Goal: Information Seeking & Learning: Learn about a topic

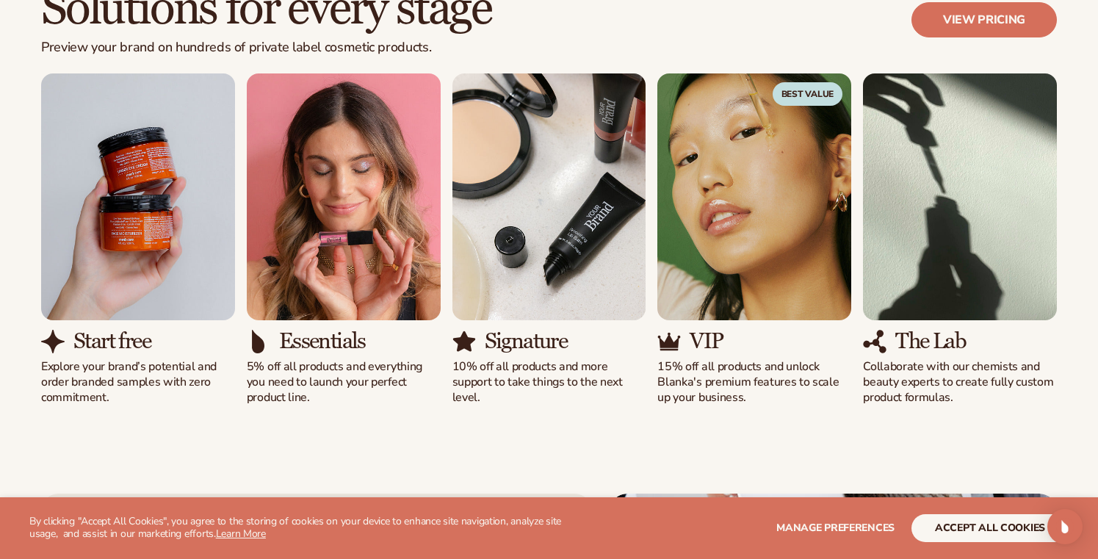
scroll to position [1361, 0]
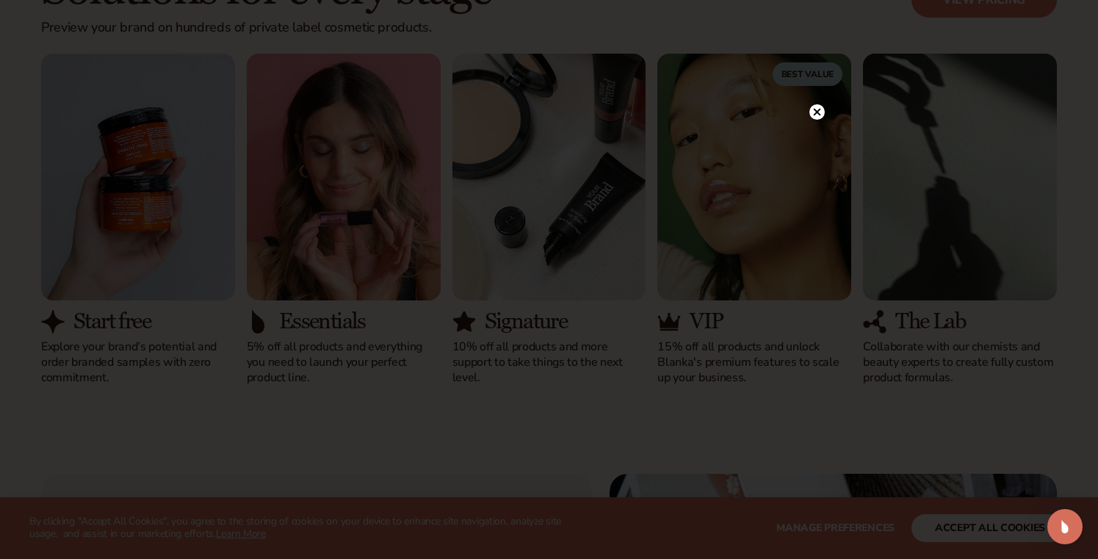
click at [816, 112] on icon at bounding box center [816, 112] width 7 height 7
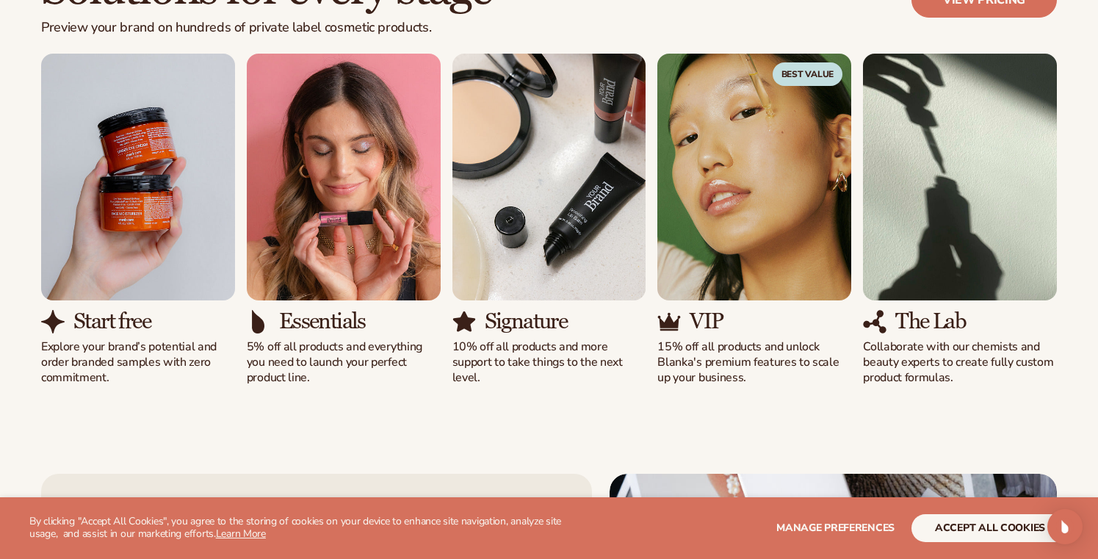
scroll to position [1374, 0]
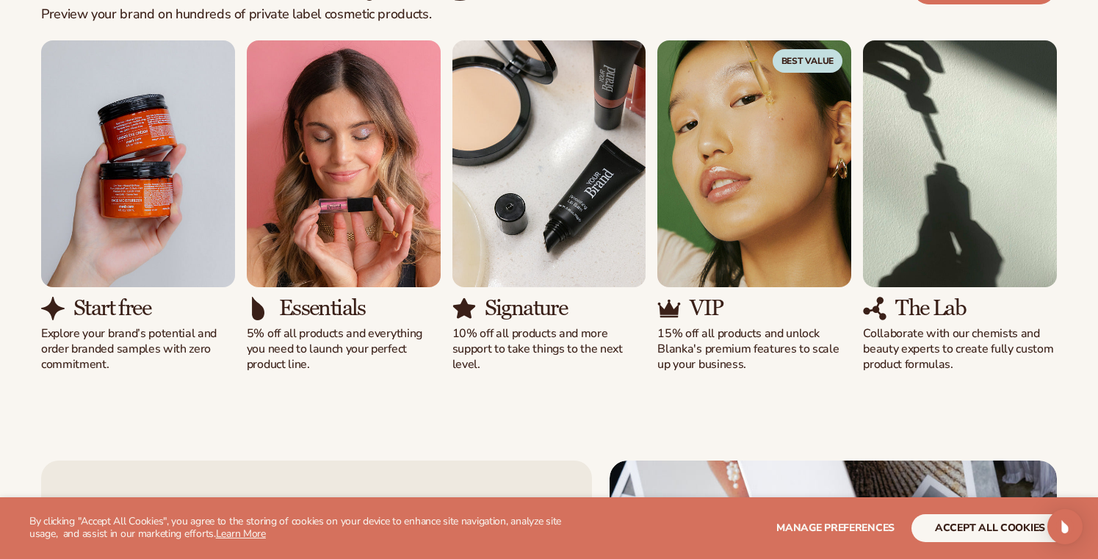
click at [502, 195] on img "3 / 5" at bounding box center [549, 163] width 194 height 247
click at [516, 153] on img "3 / 5" at bounding box center [549, 163] width 194 height 247
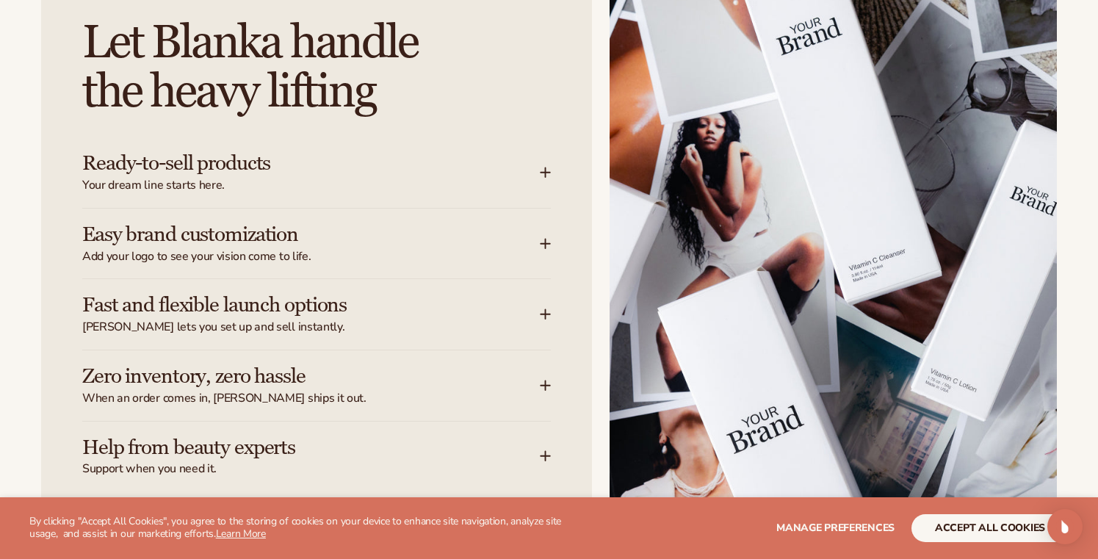
scroll to position [1951, 0]
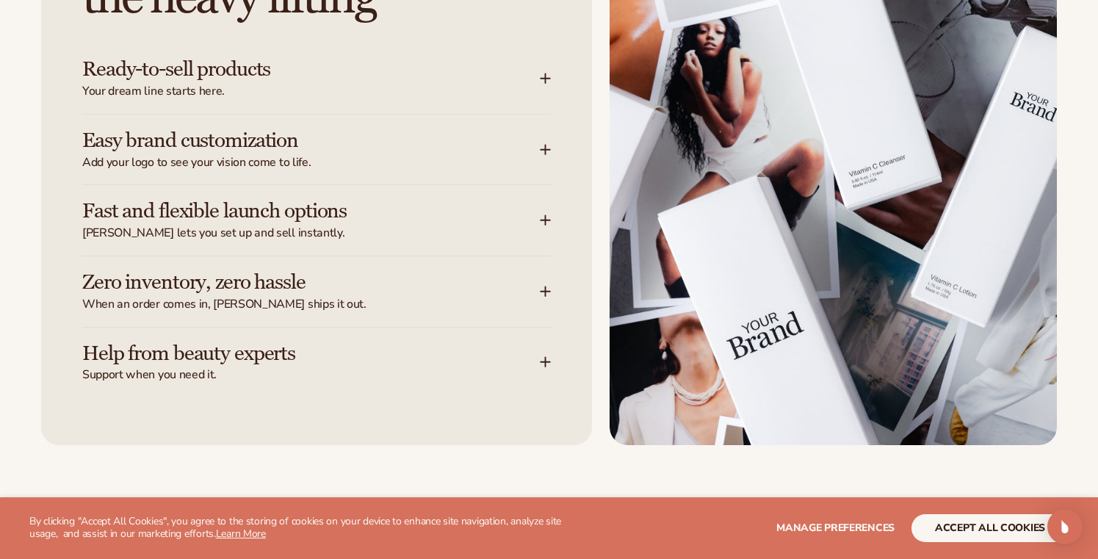
click at [543, 78] on icon at bounding box center [546, 79] width 12 height 12
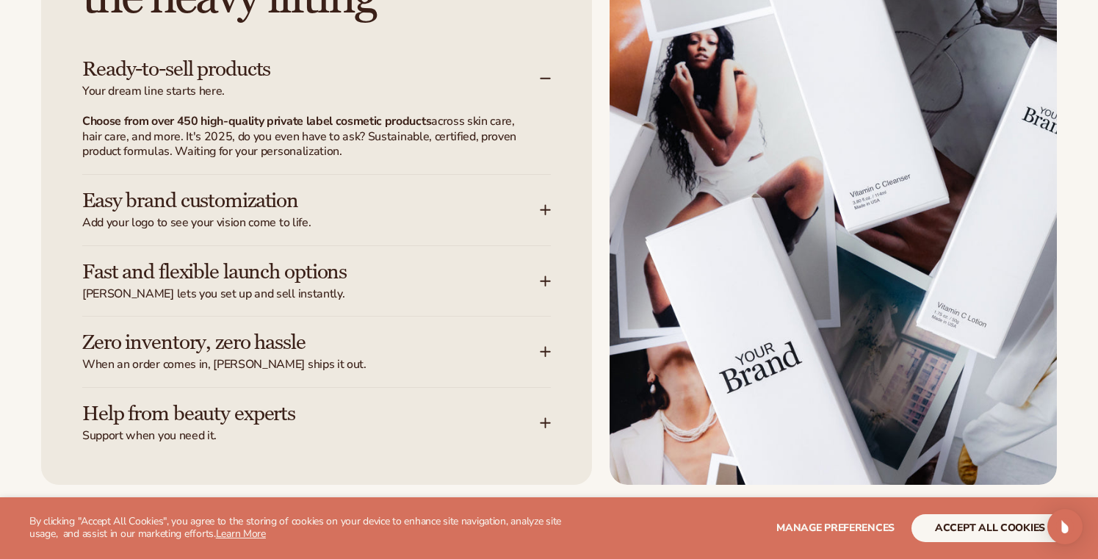
click at [543, 78] on icon at bounding box center [546, 79] width 12 height 12
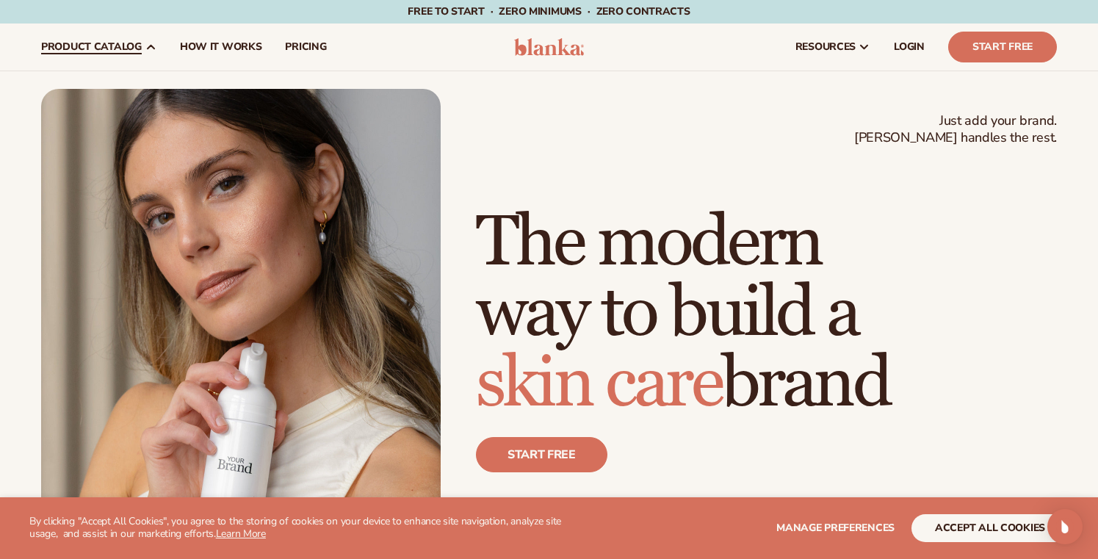
scroll to position [0, 0]
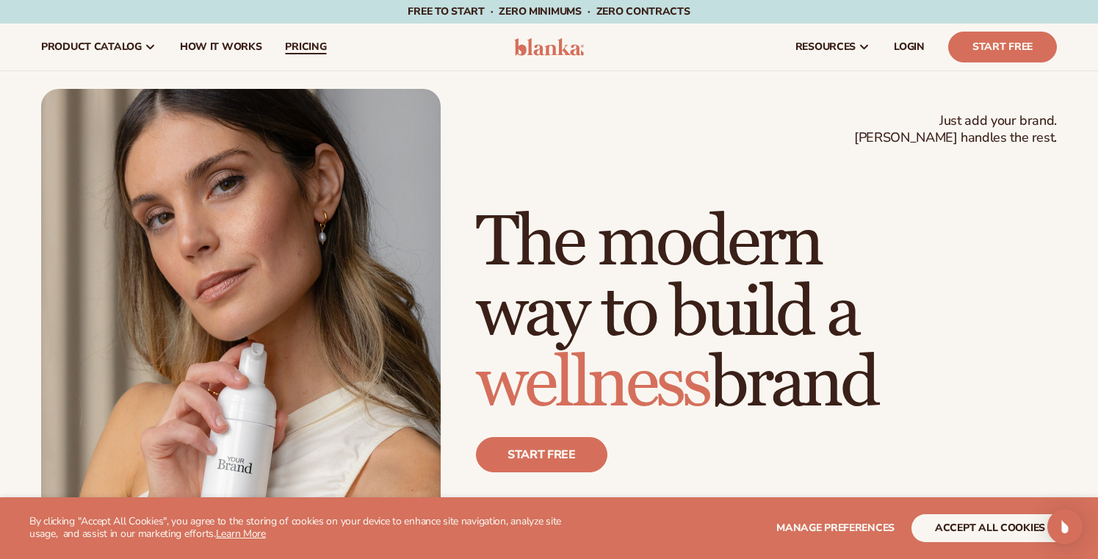
click at [317, 53] on span "pricing" at bounding box center [305, 47] width 41 height 12
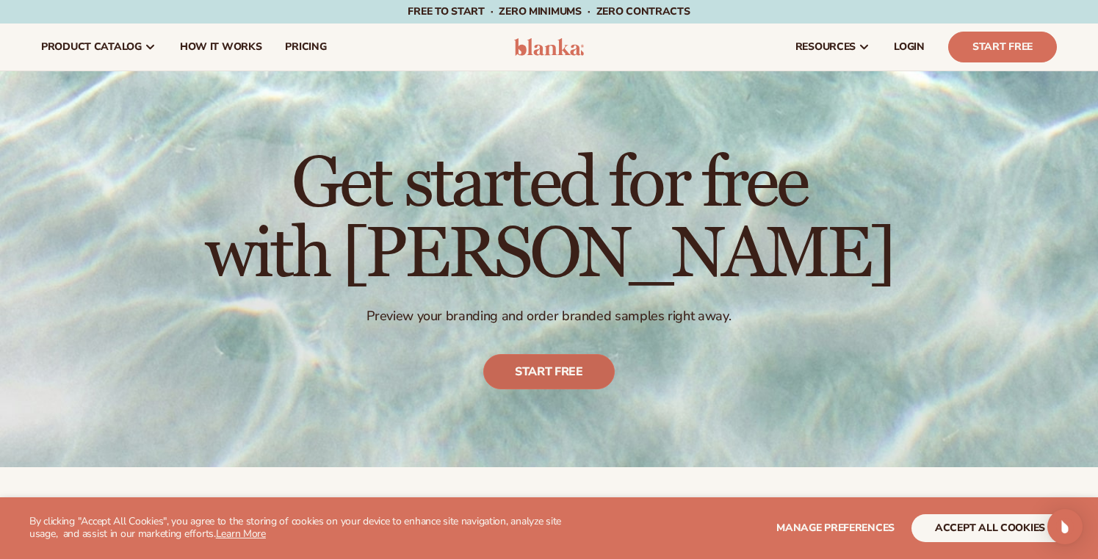
click at [523, 371] on link "Start free" at bounding box center [548, 371] width 131 height 35
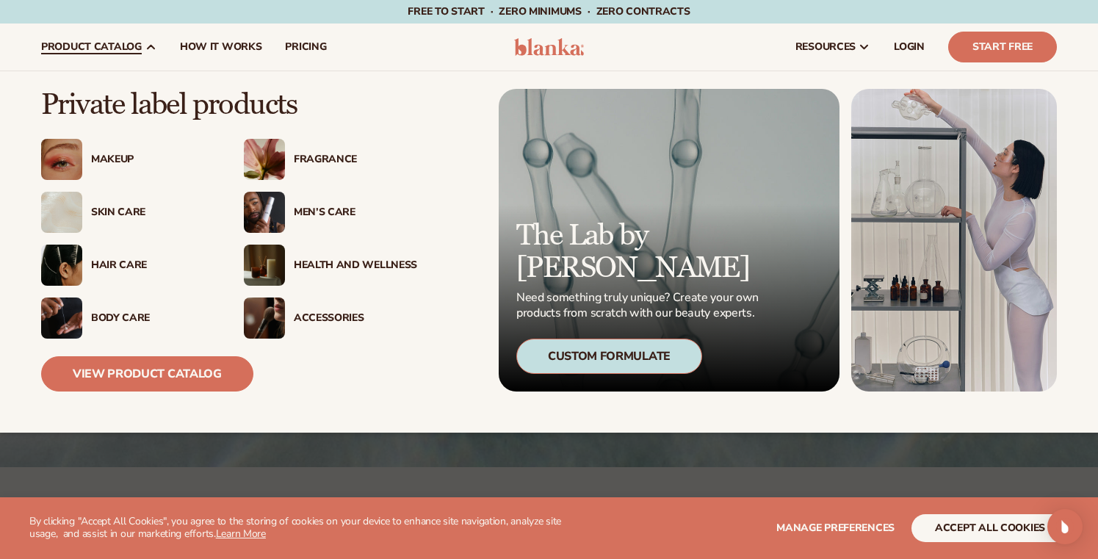
click at [118, 153] on div "Makeup" at bounding box center [152, 159] width 123 height 12
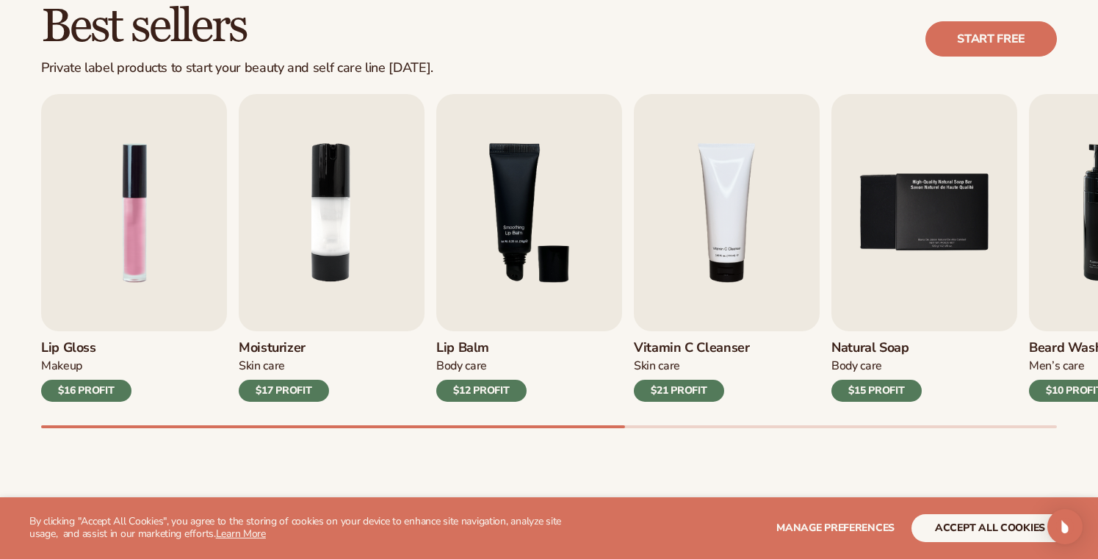
scroll to position [482, 0]
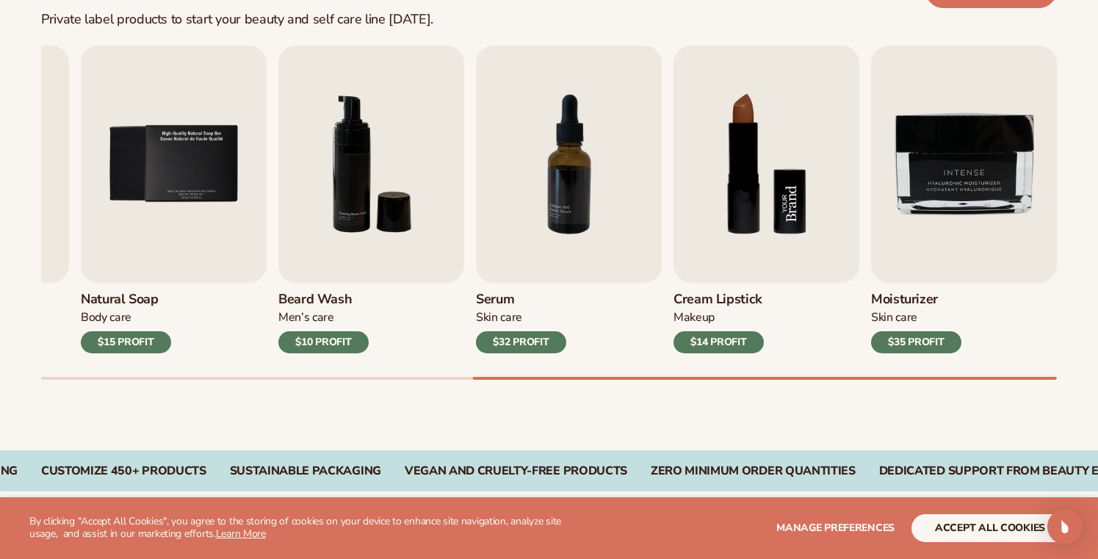
click at [791, 189] on img "8 / 9" at bounding box center [766, 164] width 186 height 237
click at [724, 263] on img "8 / 9" at bounding box center [766, 164] width 186 height 237
click at [755, 239] on img "8 / 9" at bounding box center [766, 164] width 186 height 237
click at [711, 342] on div "$14 PROFIT" at bounding box center [718, 342] width 90 height 22
click at [699, 300] on h3 "Cream Lipstick" at bounding box center [718, 300] width 90 height 16
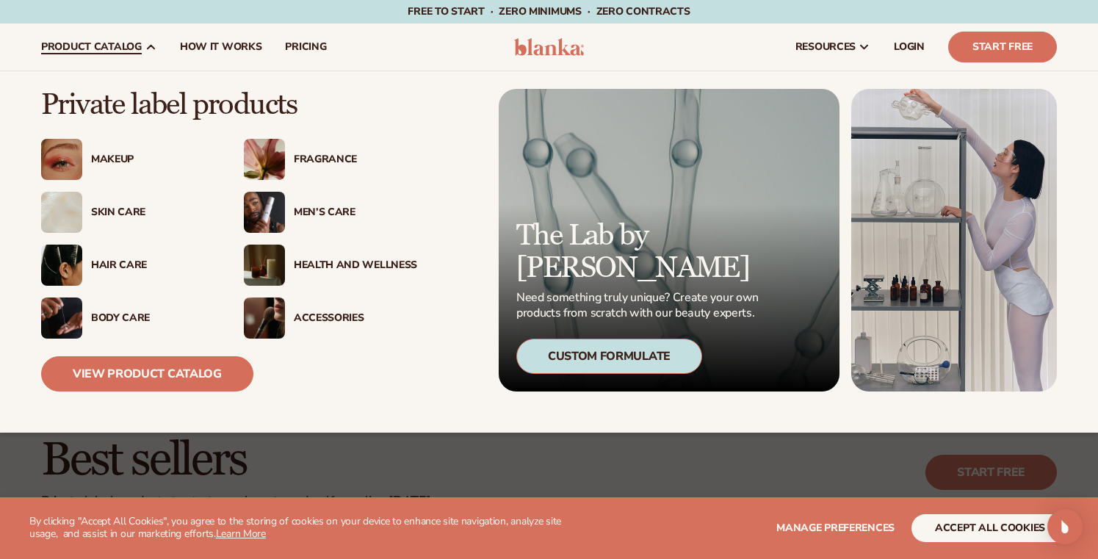
scroll to position [0, 0]
click at [126, 267] on div "Hair Care" at bounding box center [152, 265] width 123 height 12
click at [278, 315] on img at bounding box center [264, 317] width 41 height 41
